Goal: Task Accomplishment & Management: Use online tool/utility

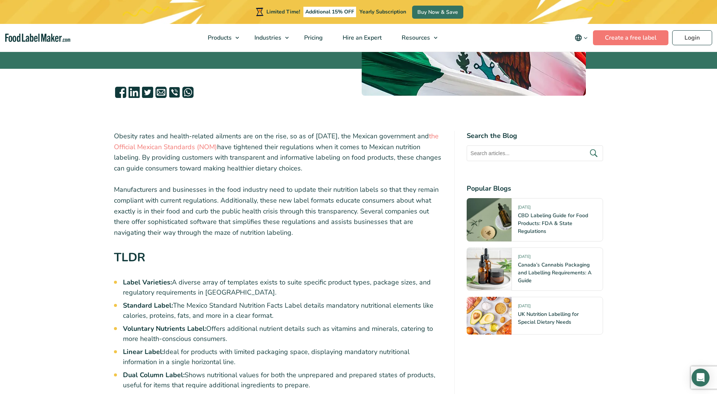
scroll to position [179, 0]
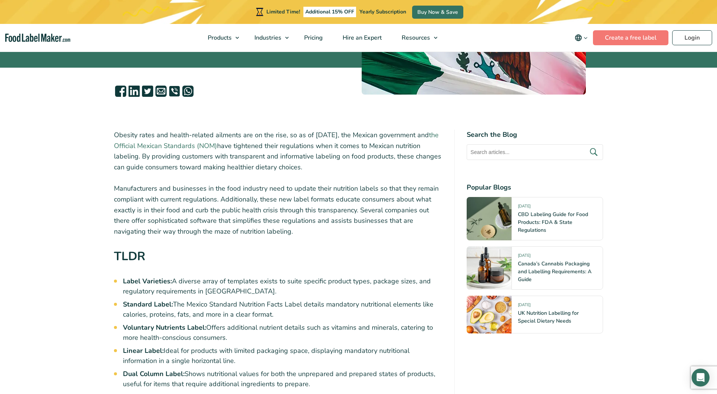
click at [211, 145] on link "the Official Mexican Standards (NOM)" at bounding box center [276, 140] width 324 height 20
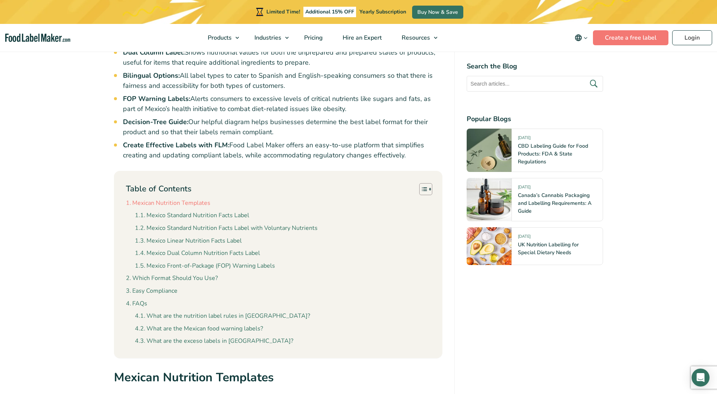
scroll to position [510, 0]
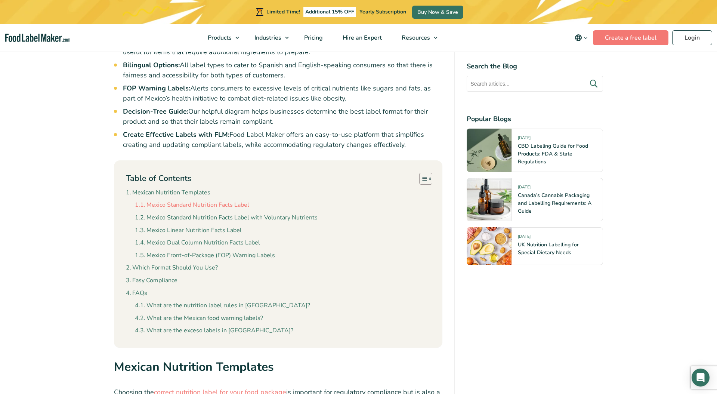
click at [207, 205] on link "Mexico Standard Nutrition Facts Label" at bounding box center [192, 205] width 114 height 10
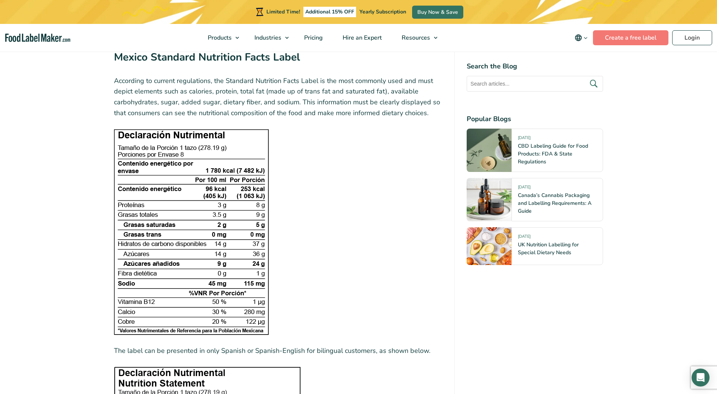
scroll to position [924, 0]
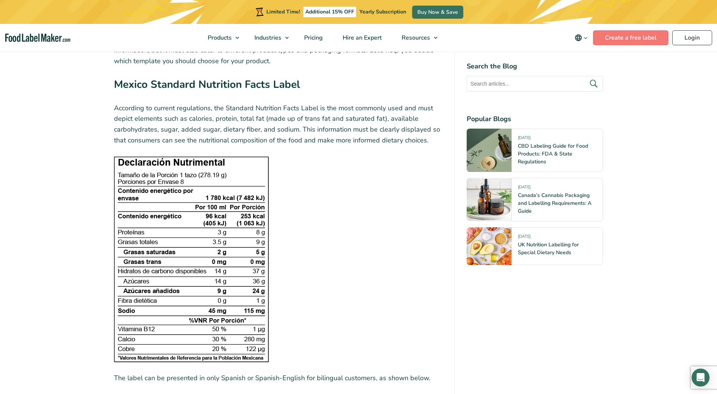
click at [190, 159] on img at bounding box center [191, 259] width 155 height 206
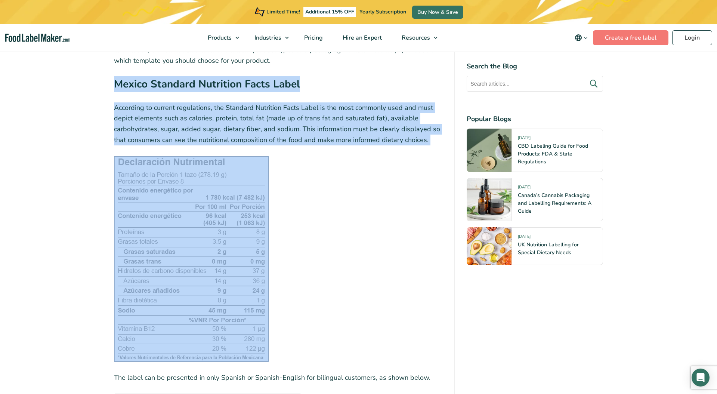
drag, startPoint x: 115, startPoint y: 83, endPoint x: 298, endPoint y: 294, distance: 279.8
click at [290, 259] on figure at bounding box center [278, 259] width 329 height 206
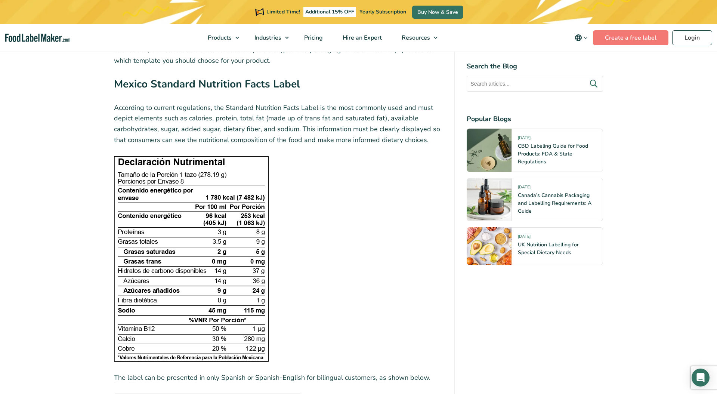
click at [226, 254] on img at bounding box center [191, 259] width 155 height 206
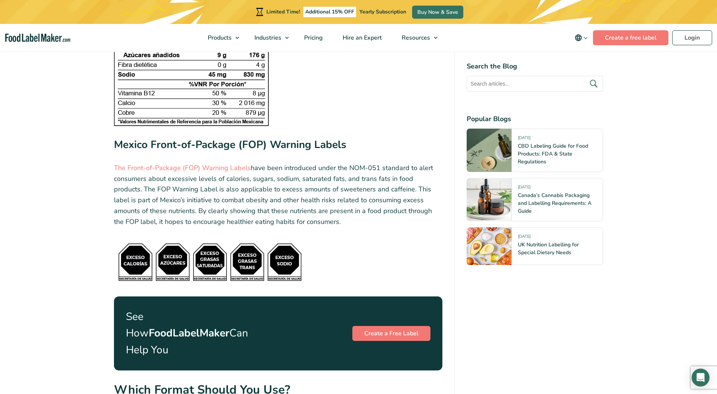
scroll to position [2730, 0]
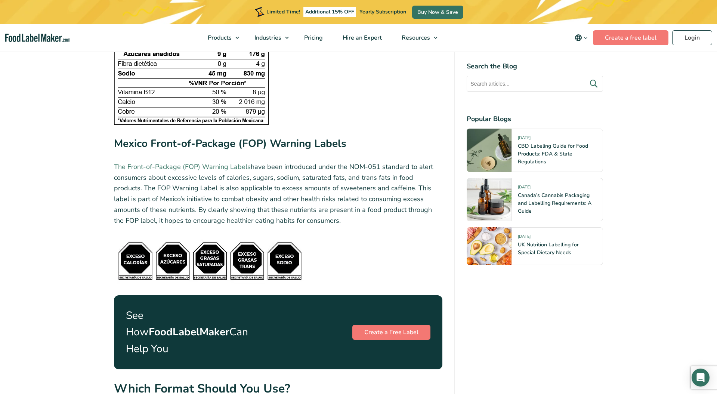
click at [230, 167] on link "The Front-of-Package (FOP) Warning Labels" at bounding box center [182, 166] width 137 height 9
click at [389, 324] on link "Create a Free Label" at bounding box center [391, 331] width 78 height 15
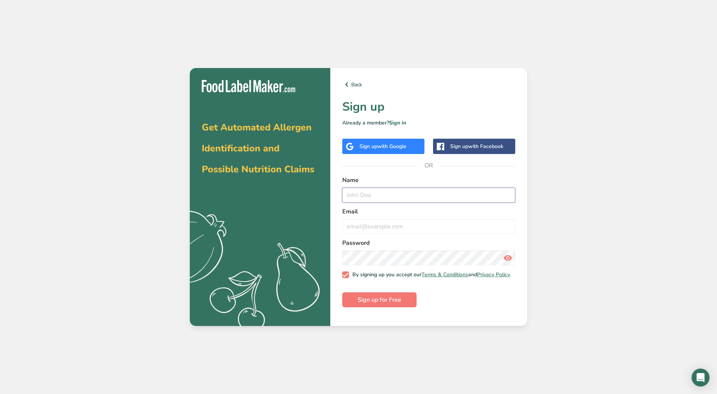
click at [370, 195] on input "text" at bounding box center [428, 194] width 173 height 15
type input "e"
type input "Edna Ramirez"
click at [368, 228] on input "email" at bounding box center [428, 226] width 173 height 15
type input "edramirez@olemexicanfoods.net"
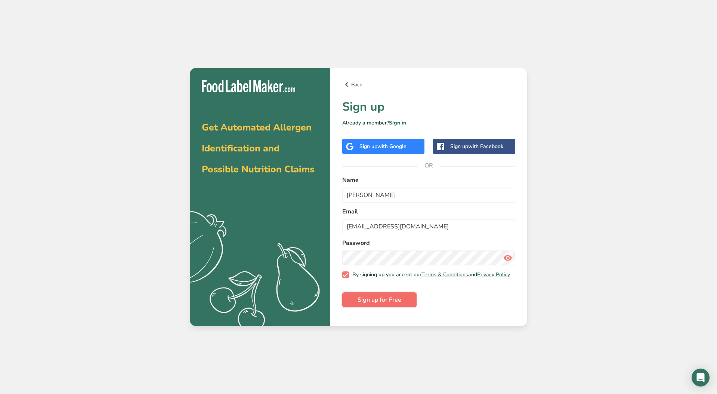
click at [382, 302] on span "Sign up for Free" at bounding box center [379, 299] width 44 height 9
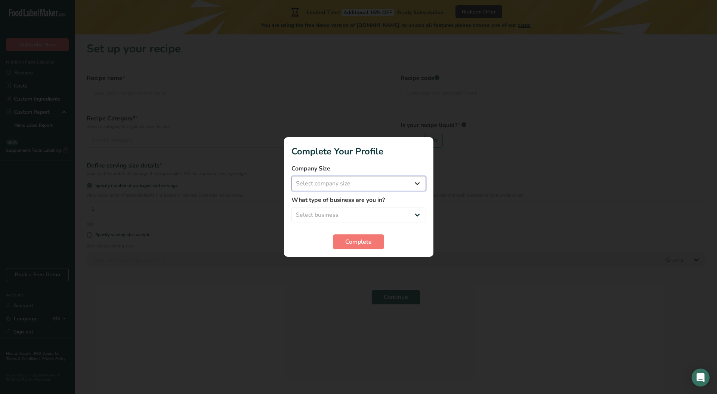
click at [359, 181] on select "Select company size Fewer than 10 Employees 10 to 50 Employees 51 to 500 Employ…" at bounding box center [358, 183] width 134 height 15
select select "1"
click at [329, 212] on select "Select business Packaged Food Manufacturer Restaurant & Cafe Bakery Meal Plans …" at bounding box center [358, 214] width 134 height 15
select select "1"
click at [360, 240] on span "Complete" at bounding box center [358, 241] width 27 height 9
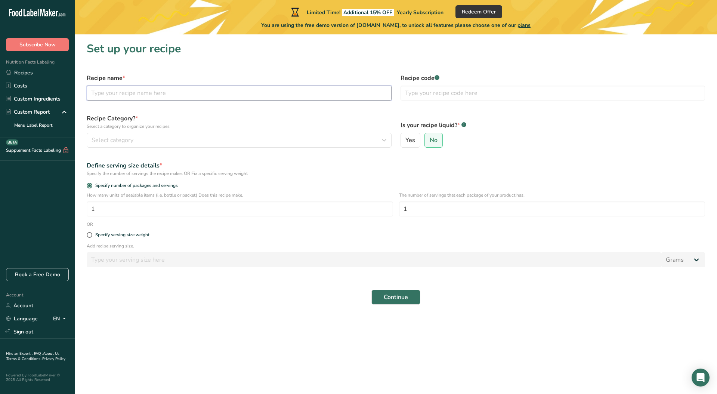
click at [123, 92] on input "text" at bounding box center [239, 93] width 305 height 15
click at [90, 234] on span at bounding box center [90, 235] width 6 height 6
click at [90, 234] on input "Specify serving size weight" at bounding box center [89, 234] width 5 height 5
radio input "true"
radio input "false"
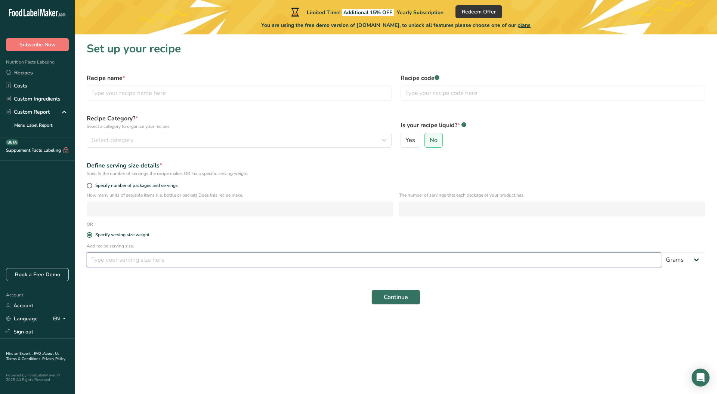
click at [153, 257] on input "number" at bounding box center [374, 259] width 574 height 15
type input "100"
click at [393, 297] on span "Continue" at bounding box center [395, 296] width 24 height 9
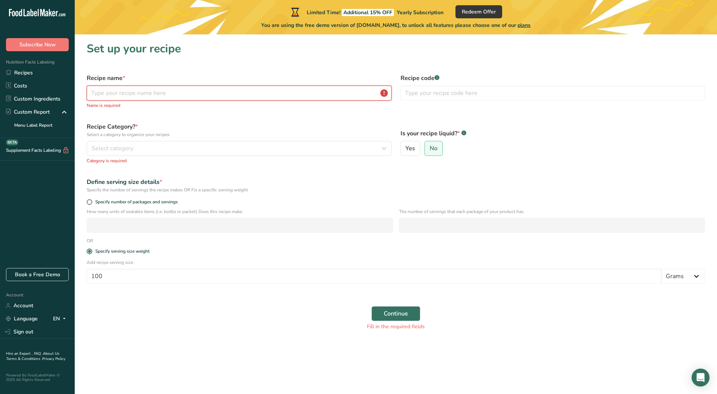
click at [136, 95] on input "text" at bounding box center [239, 93] width 305 height 15
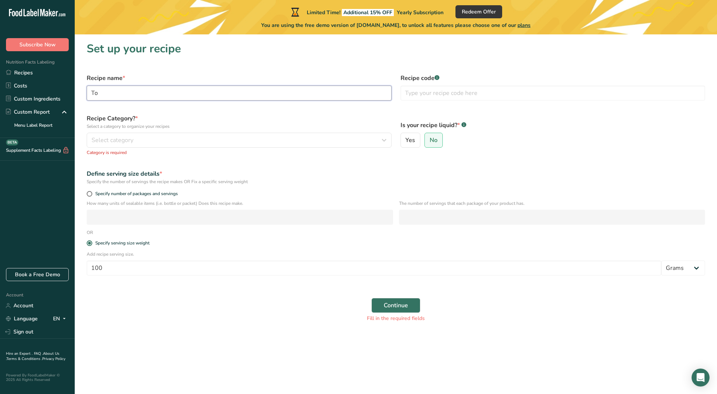
type input "T"
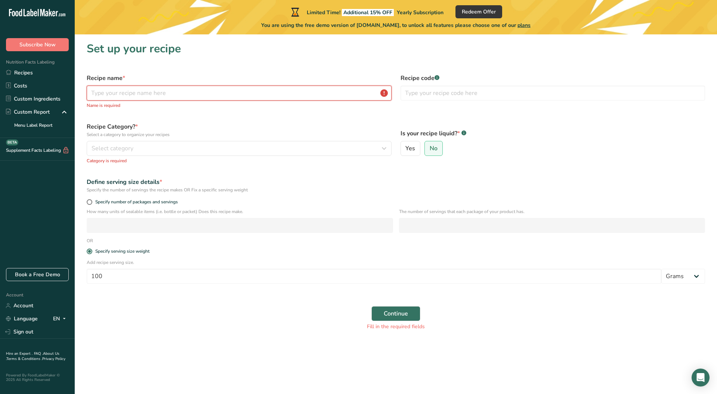
type input "T"
type input "X"
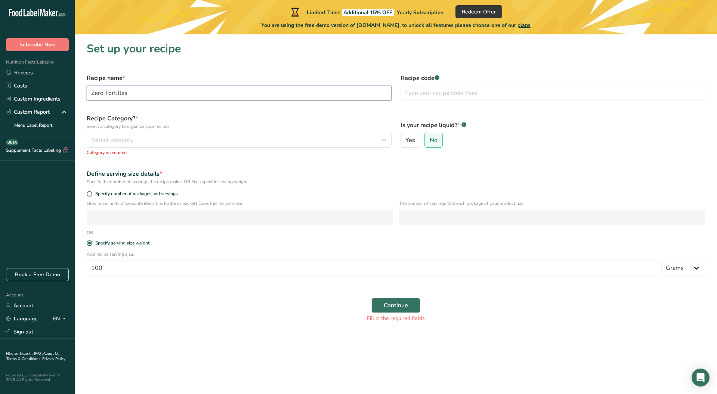
click at [91, 93] on input "Zero Tortillas" at bounding box center [239, 93] width 305 height 15
click at [91, 93] on input "Xtreme Zero Tortillas" at bounding box center [239, 93] width 305 height 15
type input "Mexico Xtreme Zero Tortillas"
click at [123, 138] on span "Select category" at bounding box center [112, 140] width 42 height 9
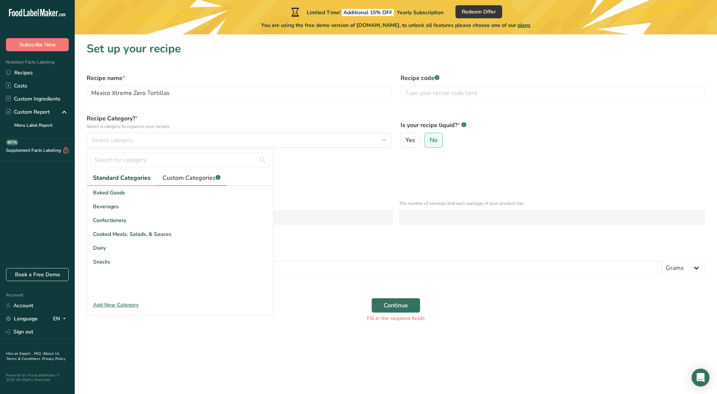
click at [174, 177] on span "Custom Categories .a-a{fill:#347362;}.b-a{fill:#fff;}" at bounding box center [191, 177] width 58 height 9
click at [147, 159] on input "text" at bounding box center [180, 159] width 180 height 15
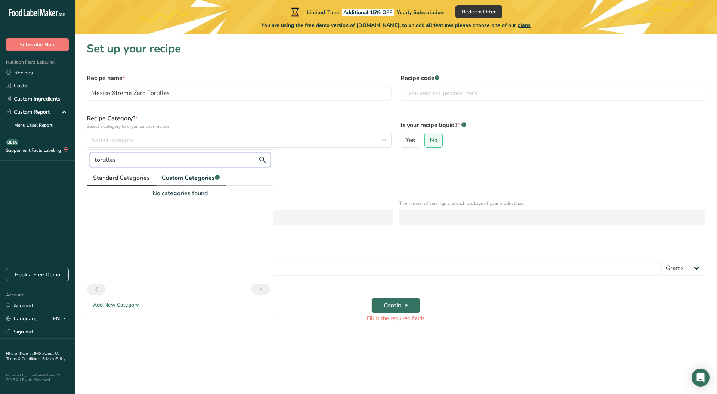
type input "tortillas"
click at [131, 176] on span "Standard Categories" at bounding box center [121, 177] width 57 height 9
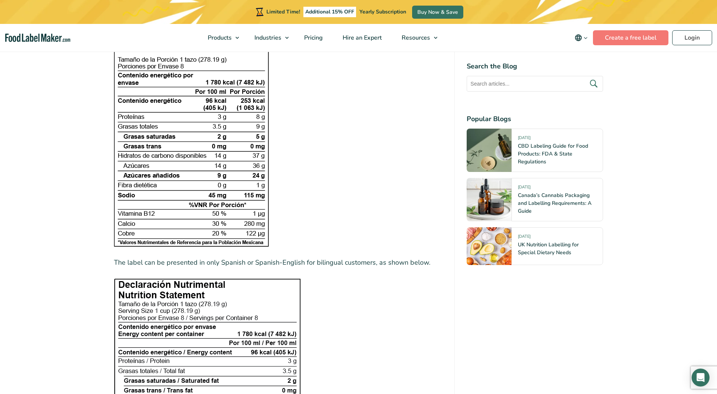
scroll to position [1011, 0]
click at [221, 190] on img at bounding box center [191, 143] width 155 height 206
drag, startPoint x: 226, startPoint y: 187, endPoint x: 663, endPoint y: 393, distance: 482.7
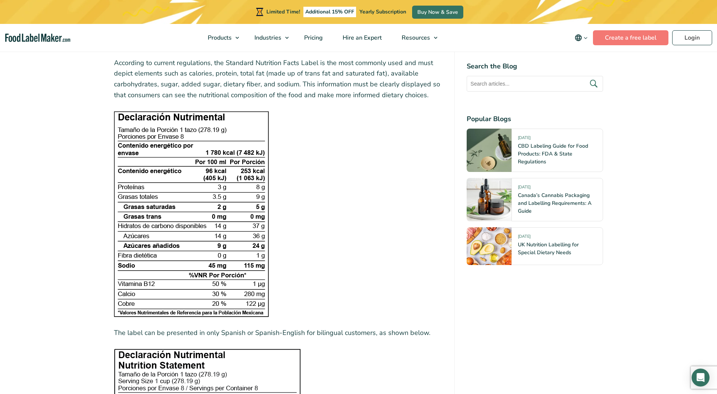
scroll to position [945, 0]
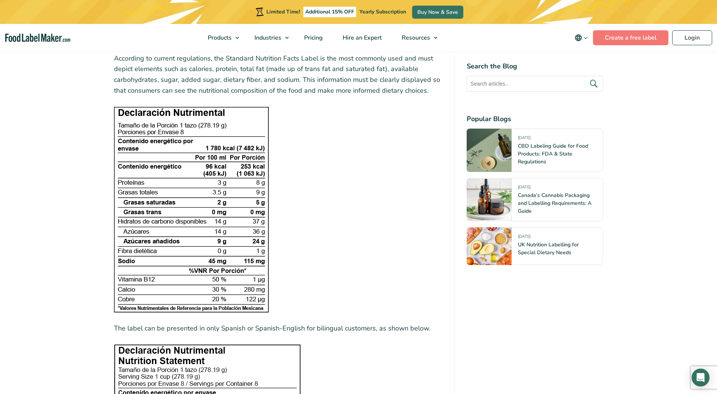
drag, startPoint x: 145, startPoint y: 115, endPoint x: 708, endPoint y: 326, distance: 600.8
